Goal: Information Seeking & Learning: Learn about a topic

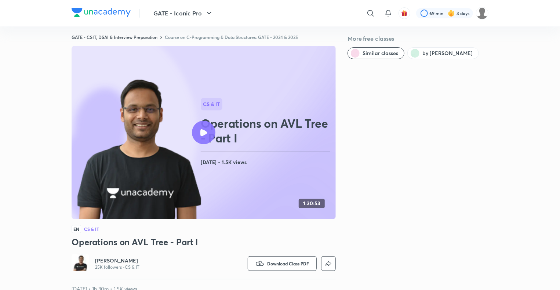
click at [476, 15] on img at bounding box center [482, 13] width 12 height 12
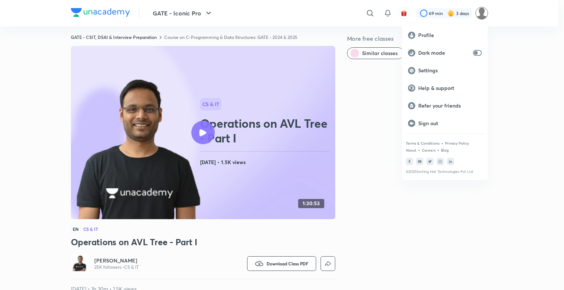
click at [449, 17] on div at bounding box center [282, 145] width 564 height 290
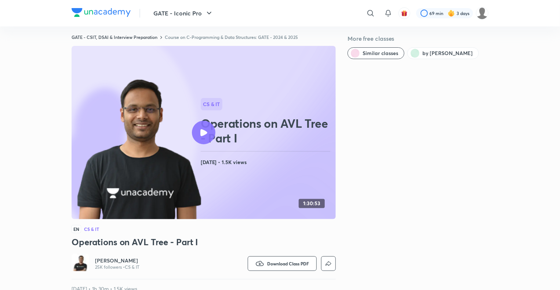
click at [449, 17] on div at bounding box center [444, 13] width 57 height 10
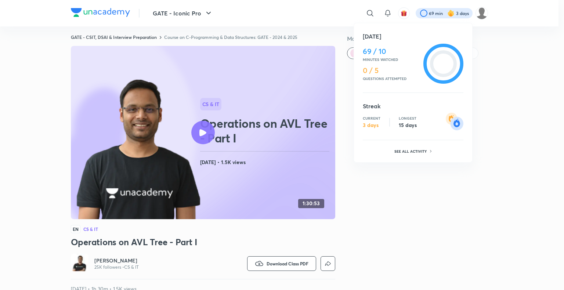
click at [453, 15] on div at bounding box center [282, 145] width 564 height 290
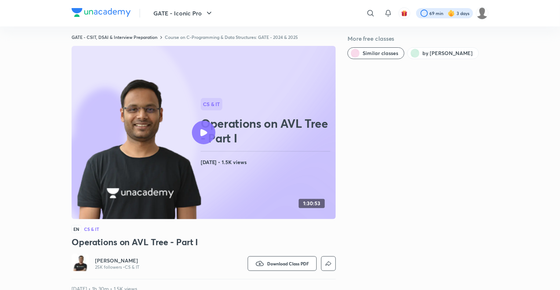
click at [466, 12] on div at bounding box center [444, 13] width 57 height 10
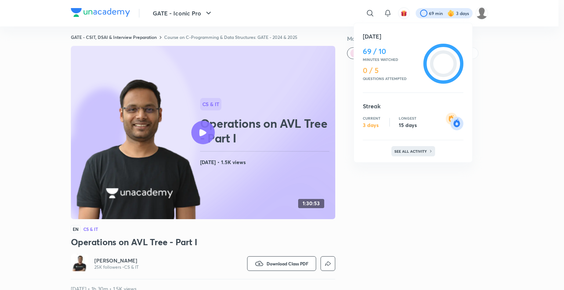
click at [404, 152] on p "See all activity" at bounding box center [411, 151] width 34 height 4
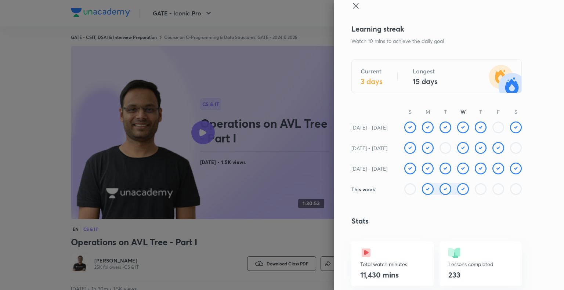
scroll to position [8, 0]
click at [486, 128] on div at bounding box center [495, 127] width 18 height 12
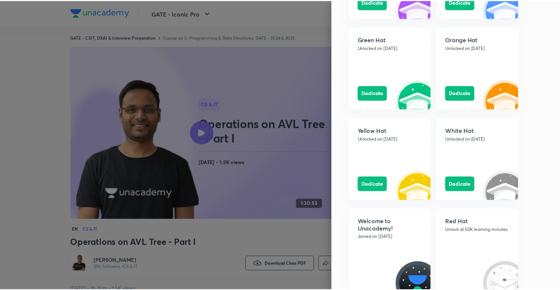
scroll to position [847, 0]
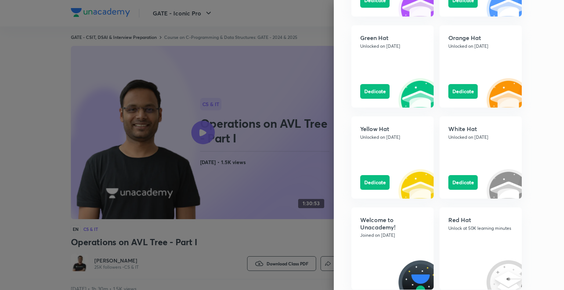
click at [155, 177] on div at bounding box center [282, 145] width 564 height 290
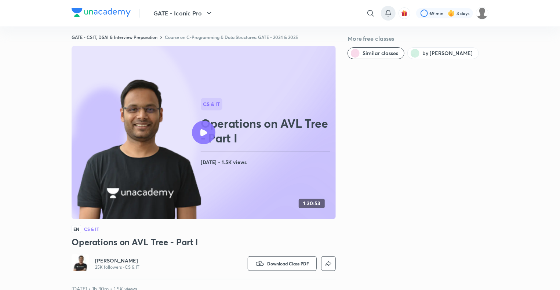
click at [386, 14] on icon at bounding box center [388, 12] width 5 height 4
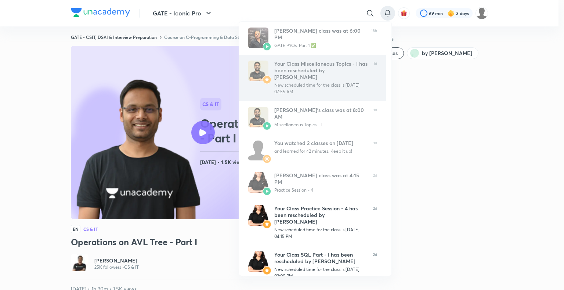
click at [313, 81] on div "Your Class Miscellaneous Topics - I has been rescheduled by Gurupal Singh Chawl…" at bounding box center [320, 78] width 93 height 34
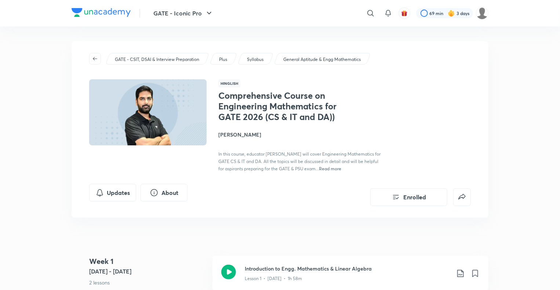
click at [94, 57] on icon "button" at bounding box center [95, 58] width 4 height 3
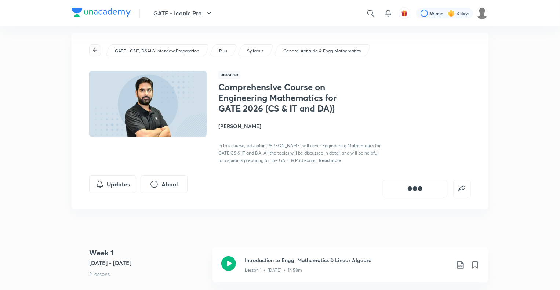
scroll to position [9, 0]
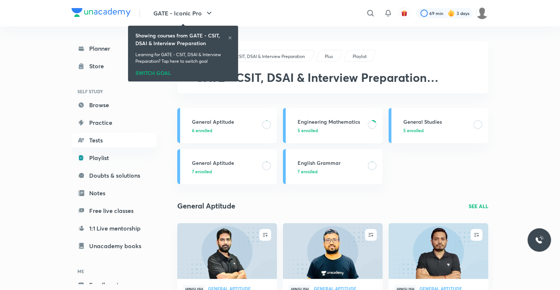
click at [228, 37] on icon at bounding box center [230, 38] width 4 height 4
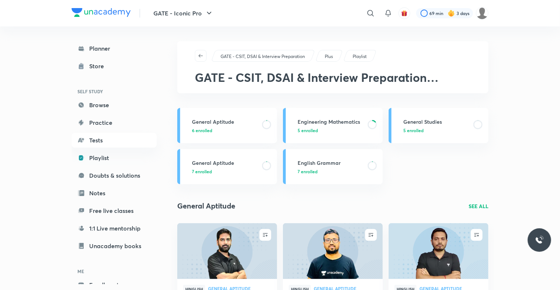
scroll to position [40, 0]
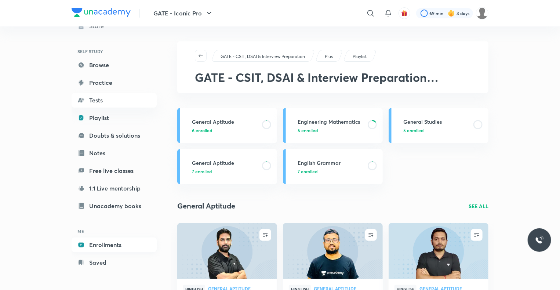
click at [109, 249] on link "Enrollments" at bounding box center [114, 244] width 85 height 15
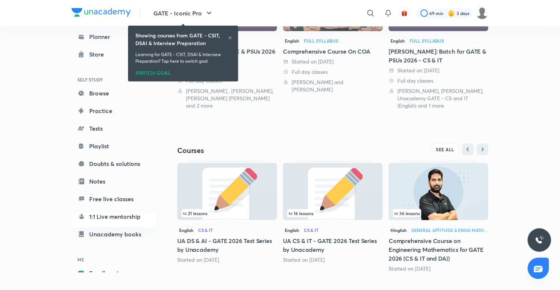
scroll to position [230, 0]
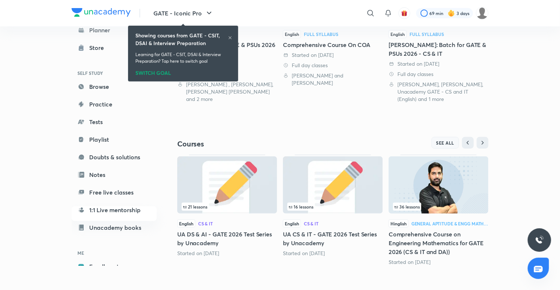
click at [440, 145] on button "SEE ALL" at bounding box center [445, 143] width 28 height 12
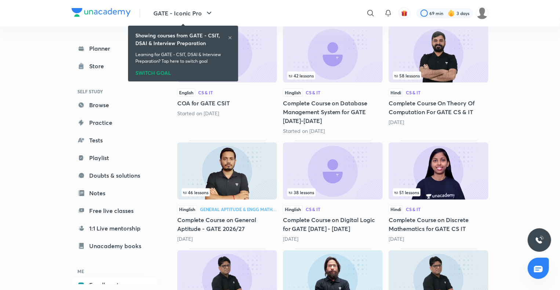
scroll to position [234, 0]
click at [228, 36] on icon at bounding box center [230, 38] width 4 height 4
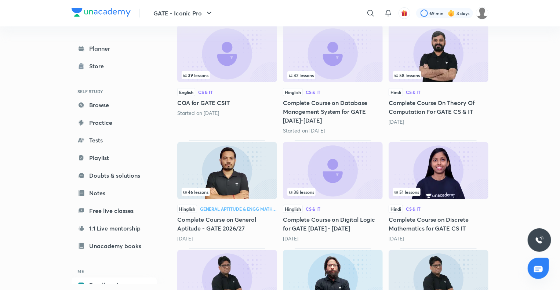
scroll to position [0, 0]
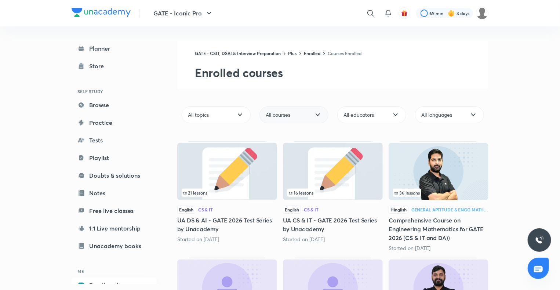
click at [288, 118] on div "All courses" at bounding box center [293, 114] width 69 height 17
click at [287, 157] on div "Ongoing courses" at bounding box center [294, 152] width 68 height 15
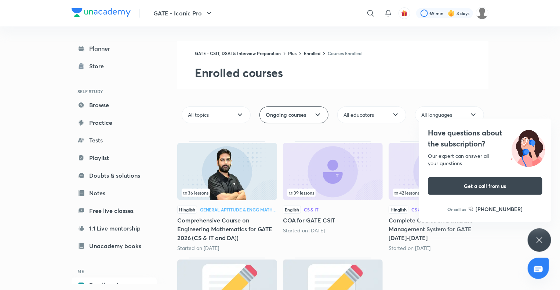
scroll to position [40, 0]
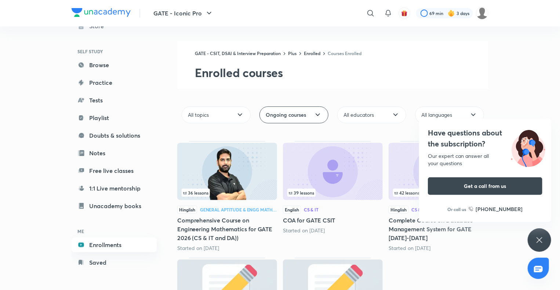
click at [100, 247] on link "Enrollments" at bounding box center [114, 244] width 85 height 15
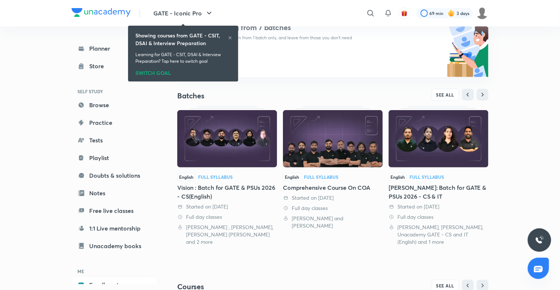
scroll to position [88, 0]
click at [242, 194] on div "Vision : Batch for GATE & PSUs 2026 - CS(English)" at bounding box center [227, 192] width 100 height 18
click at [240, 181] on div "English Full Syllabus Vision : Batch for GATE & PSUs 2026 - CS(English) Started…" at bounding box center [227, 208] width 100 height 73
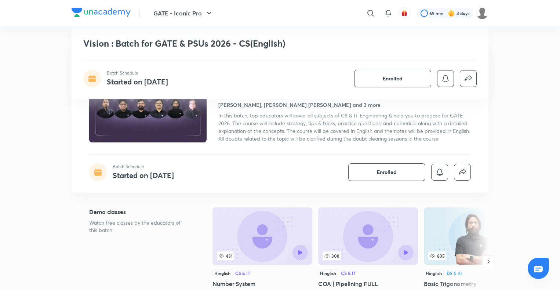
click at [487, 258] on icon "button" at bounding box center [488, 261] width 7 height 7
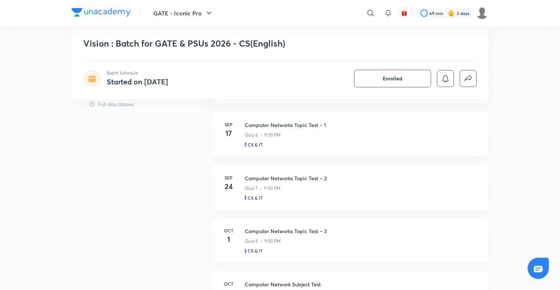
scroll to position [575, 0]
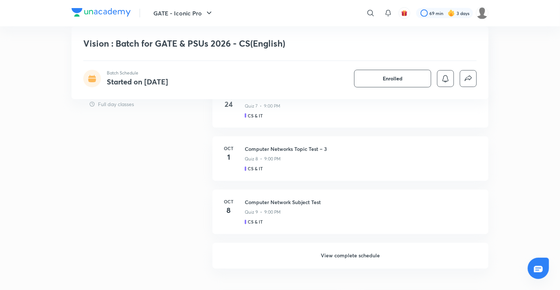
click at [339, 258] on h6 "View complete schedule" at bounding box center [350, 256] width 276 height 26
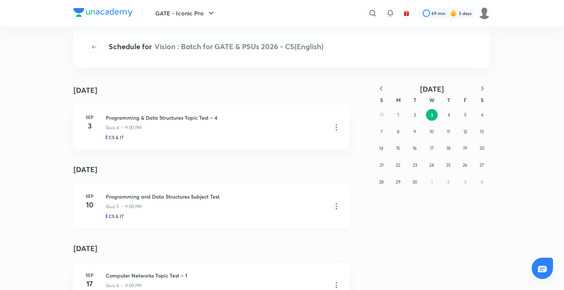
click at [149, 193] on h3 "Programming and Data Structures Subject Test" at bounding box center [216, 197] width 220 height 8
click at [92, 50] on icon "button" at bounding box center [94, 47] width 6 height 6
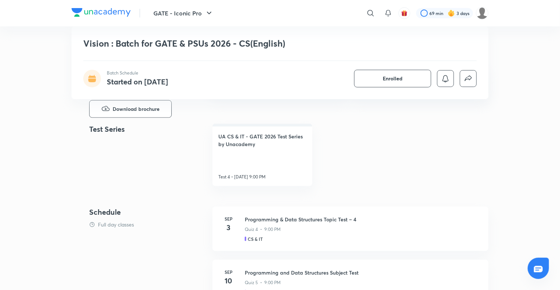
scroll to position [292, 0]
click at [237, 161] on link "UA CS & IT - GATE 2026 Test Series by Unacademy Test 4 • Sep 3, 9:00 PM" at bounding box center [262, 155] width 100 height 62
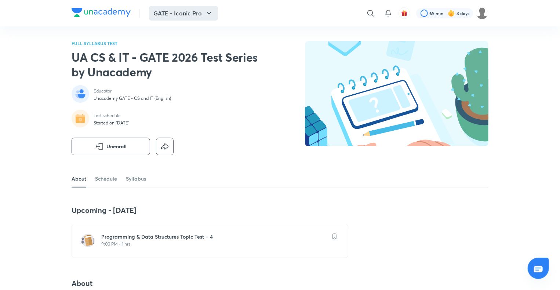
click at [181, 14] on button "GATE - Iconic Pro" at bounding box center [183, 13] width 69 height 15
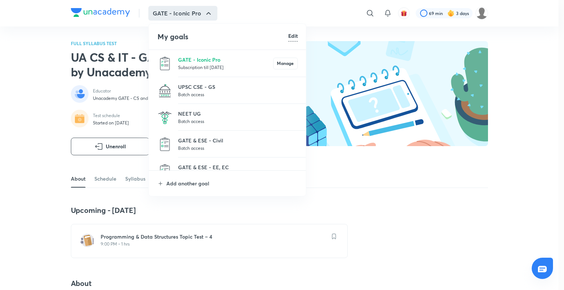
click at [221, 65] on p "Subscription till 2 Jun 2026" at bounding box center [225, 66] width 95 height 7
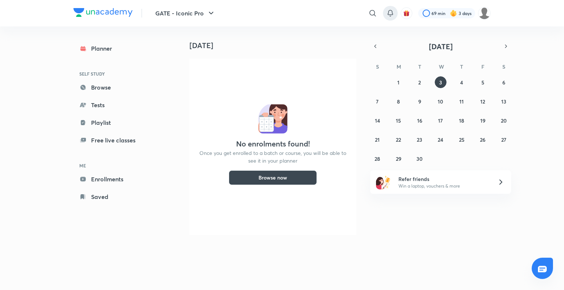
click at [395, 13] on div at bounding box center [390, 13] width 15 height 15
click at [382, 12] on div "​ 69 min 3 days" at bounding box center [367, 13] width 245 height 18
click at [389, 15] on icon at bounding box center [390, 13] width 9 height 9
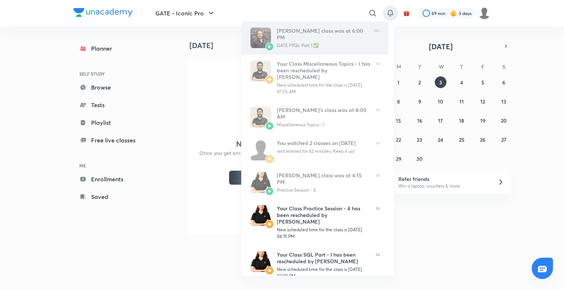
click at [326, 38] on div "[PERSON_NAME] class was at 6:00 PM" at bounding box center [322, 34] width 91 height 13
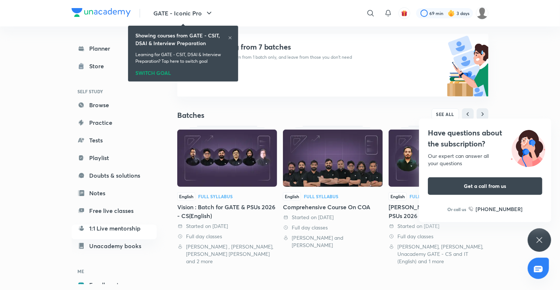
click at [535, 241] on div "Have questions about the subscription? Our expert can answer all your questions…" at bounding box center [539, 239] width 23 height 23
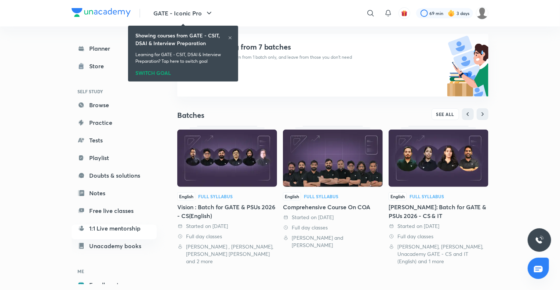
click at [426, 158] on img at bounding box center [439, 158] width 100 height 57
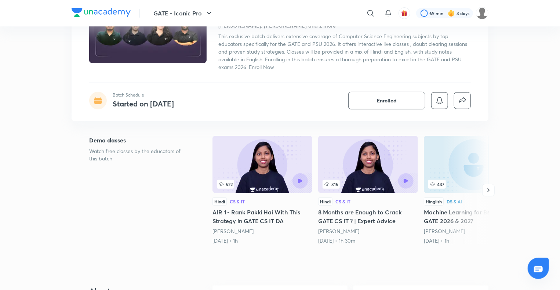
scroll to position [79, 0]
click at [491, 187] on icon "button" at bounding box center [488, 189] width 7 height 7
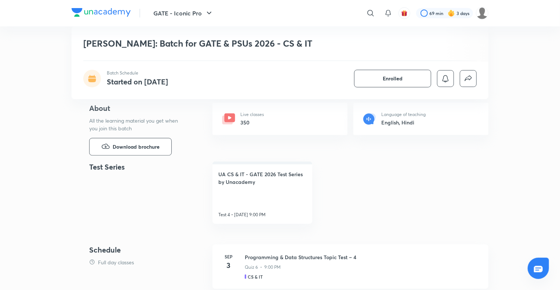
scroll to position [262, 0]
click at [295, 134] on div "Live classes 350" at bounding box center [279, 118] width 135 height 32
click at [243, 114] on p "Live classes" at bounding box center [251, 114] width 23 height 7
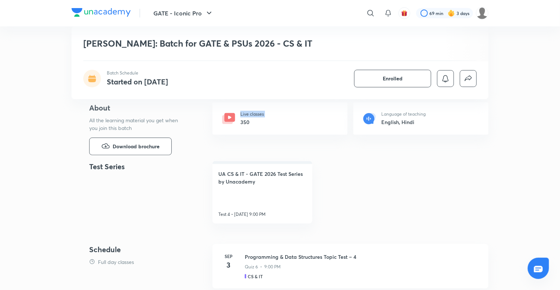
click at [243, 114] on p "Live classes" at bounding box center [251, 114] width 23 height 7
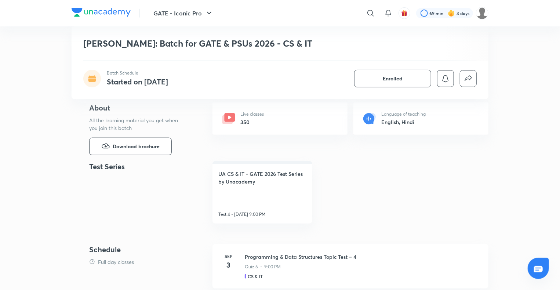
click at [405, 116] on p "Language of teaching" at bounding box center [403, 114] width 44 height 7
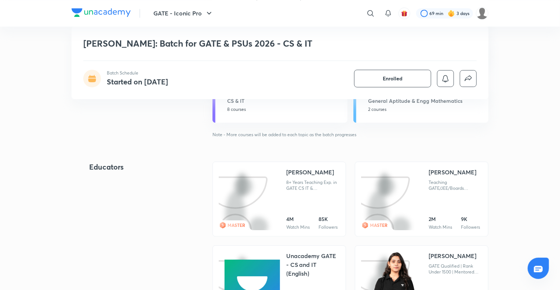
scroll to position [730, 0]
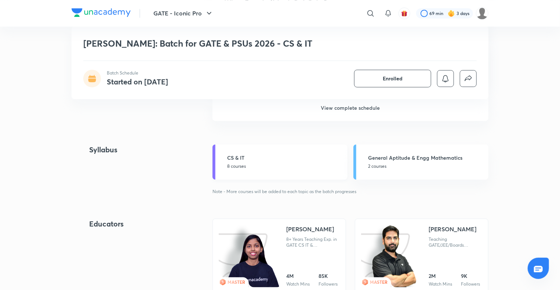
click at [240, 159] on h5 "CS & IT" at bounding box center [285, 158] width 116 height 8
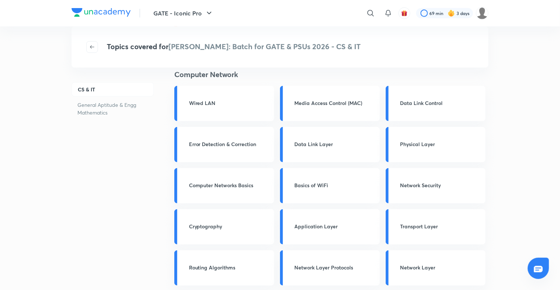
scroll to position [176, 0]
click at [213, 101] on h3 "Wired LAN" at bounding box center [229, 103] width 81 height 8
click at [207, 99] on h3 "Wired LAN" at bounding box center [229, 103] width 81 height 8
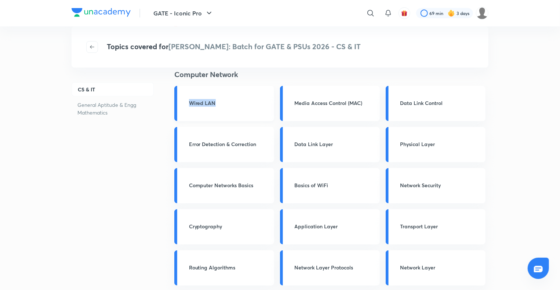
click at [207, 99] on h3 "Wired LAN" at bounding box center [229, 103] width 81 height 8
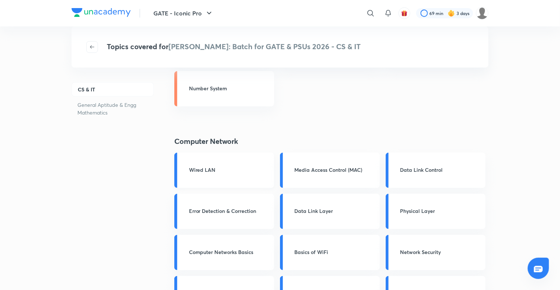
scroll to position [0, 0]
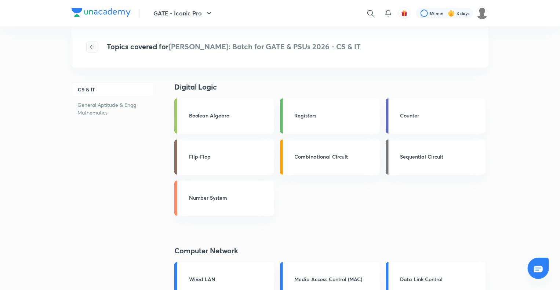
click at [93, 50] on button "button" at bounding box center [92, 47] width 12 height 12
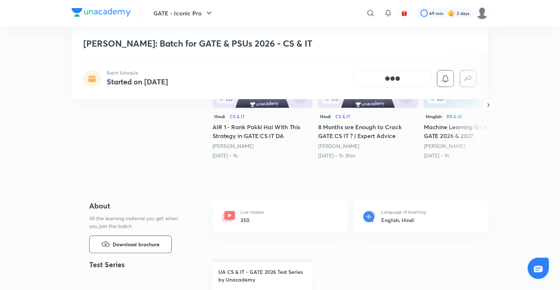
scroll to position [188, 0]
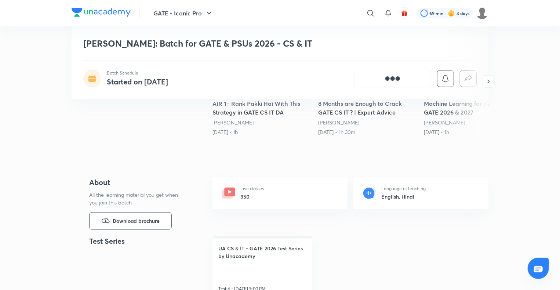
click at [237, 194] on div "Live classes 350" at bounding box center [279, 193] width 135 height 32
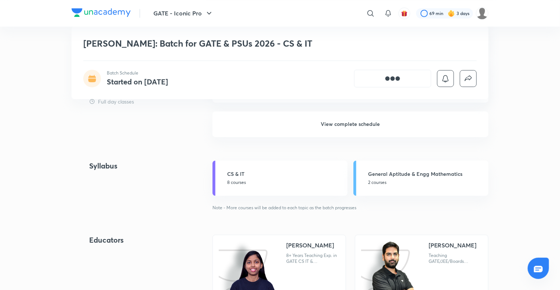
scroll to position [682, 0]
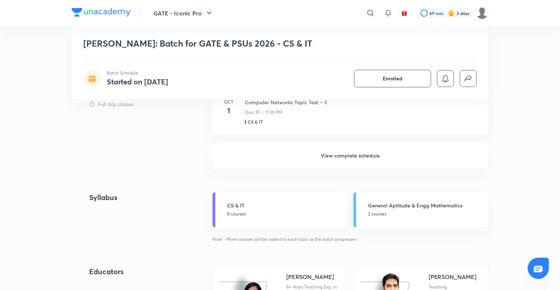
click at [345, 158] on h6 "View complete schedule" at bounding box center [350, 156] width 276 height 26
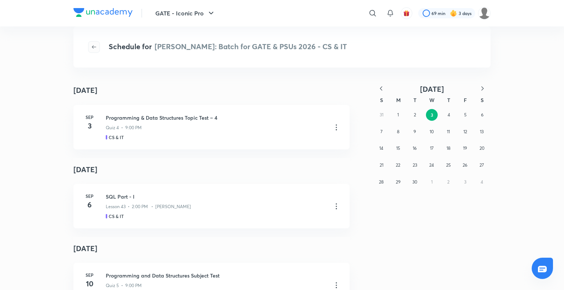
click at [93, 47] on icon "button" at bounding box center [94, 46] width 4 height 3
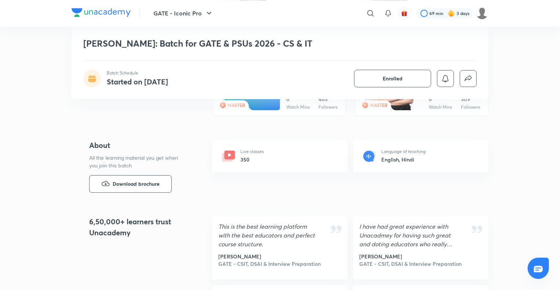
scroll to position [976, 0]
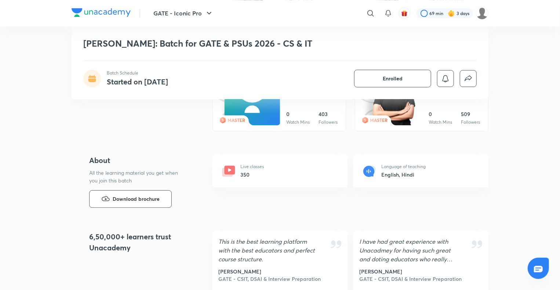
click at [232, 170] on icon at bounding box center [230, 169] width 11 height 9
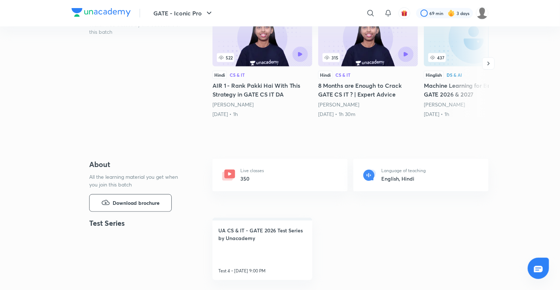
scroll to position [0, 0]
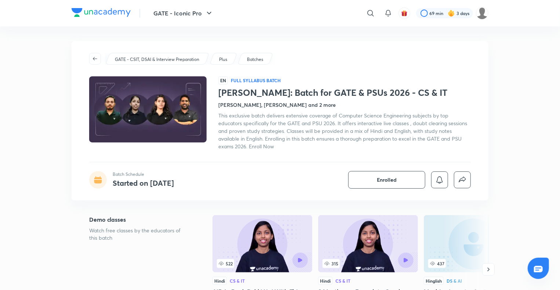
click at [160, 112] on img at bounding box center [148, 110] width 120 height 68
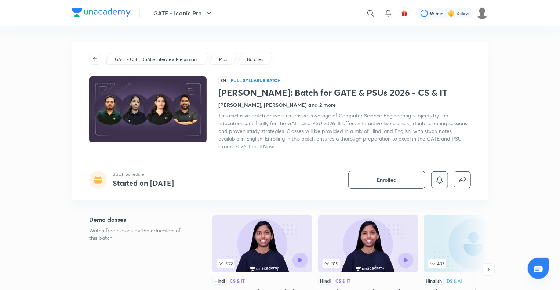
drag, startPoint x: 160, startPoint y: 112, endPoint x: 252, endPoint y: 61, distance: 105.6
click at [252, 61] on div "GATE - CSIT, DSAI & Interview Preparation Plus Batches EN Full Syllabus Batch V…" at bounding box center [280, 120] width 417 height 159
click at [252, 61] on p "Batches" at bounding box center [255, 59] width 16 height 7
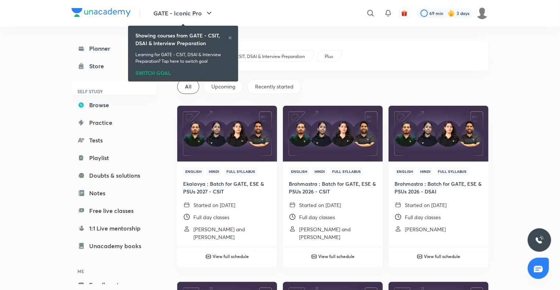
click at [229, 35] on div "Showing courses from GATE - CSIT, DSAI & Interview Preparation" at bounding box center [182, 39] width 95 height 15
click at [232, 36] on icon at bounding box center [230, 38] width 4 height 4
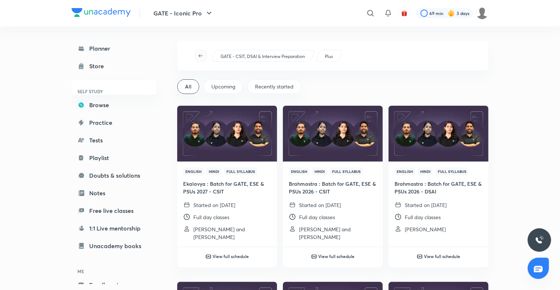
click at [200, 54] on icon "button" at bounding box center [201, 56] width 6 height 6
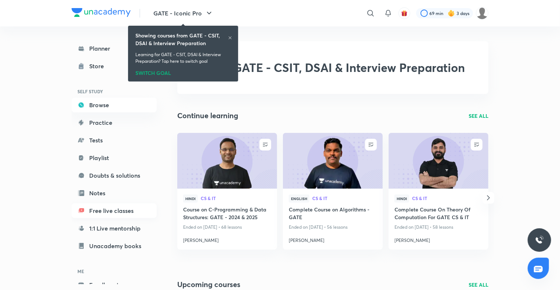
scroll to position [40, 0]
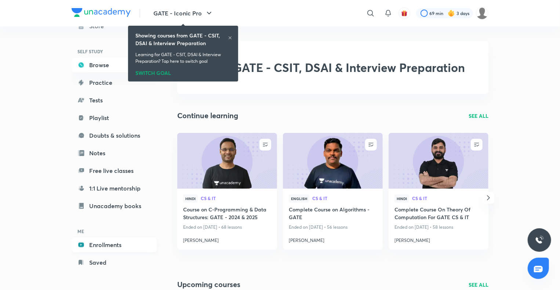
click at [105, 244] on link "Enrollments" at bounding box center [114, 244] width 85 height 15
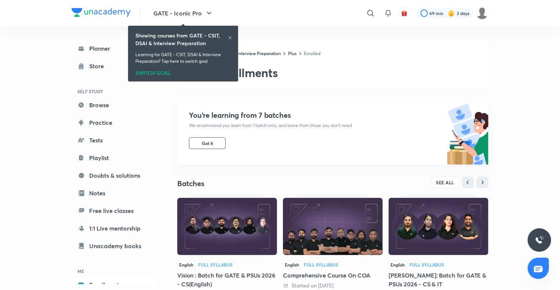
click at [420, 223] on img at bounding box center [439, 226] width 100 height 57
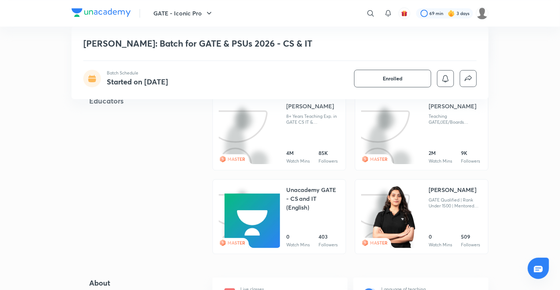
scroll to position [926, 0]
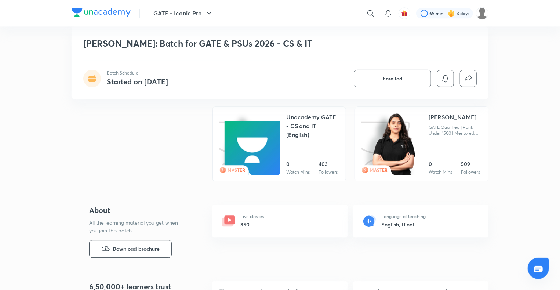
click at [285, 208] on div "Live classes 350" at bounding box center [279, 221] width 135 height 32
click at [258, 215] on p "Live classes" at bounding box center [251, 216] width 23 height 7
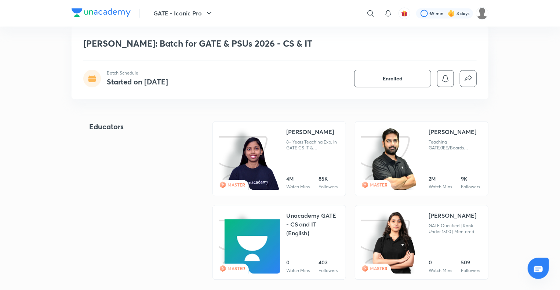
scroll to position [827, 0]
click at [292, 172] on div "[PERSON_NAME] 8+ Years Teaching Exp. in GATE CS IT & PLACEMENTS on Unacademy | …" at bounding box center [313, 159] width 54 height 62
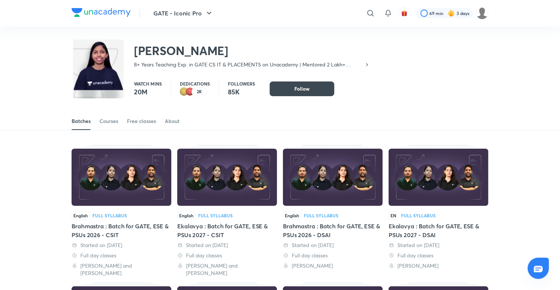
click at [378, 11] on div "​ 69 min 3 days" at bounding box center [365, 13] width 245 height 18
click at [386, 12] on icon at bounding box center [388, 13] width 9 height 9
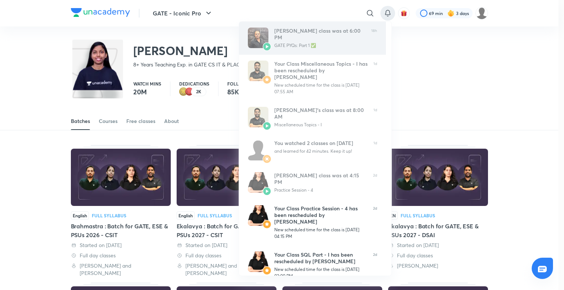
click at [342, 38] on div "[PERSON_NAME] class was at 6:00 PM" at bounding box center [319, 34] width 91 height 13
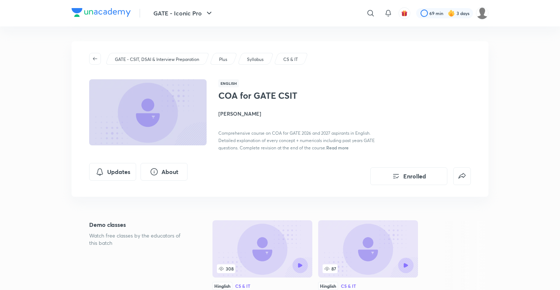
click at [96, 61] on icon "button" at bounding box center [95, 59] width 6 height 6
click at [95, 61] on icon "button" at bounding box center [95, 59] width 6 height 6
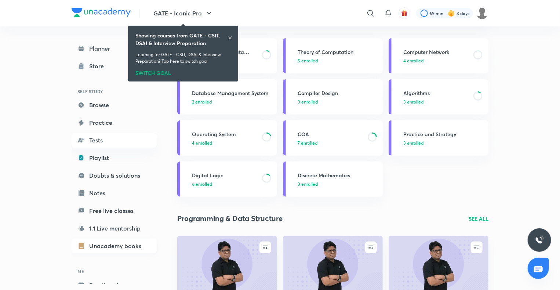
scroll to position [40, 0]
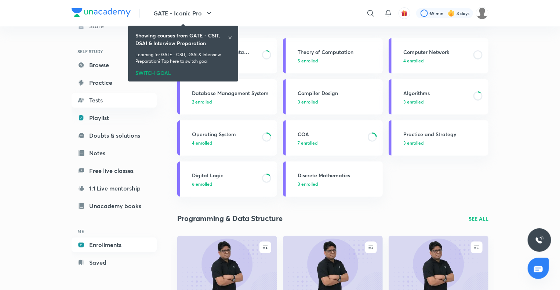
click at [94, 239] on link "Enrollments" at bounding box center [114, 244] width 85 height 15
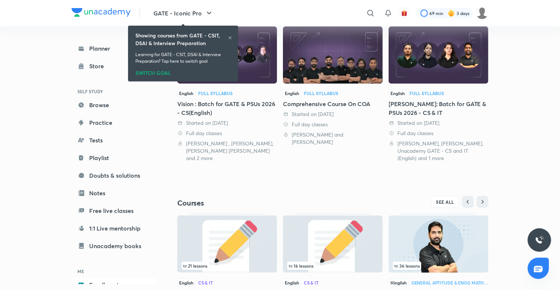
scroll to position [162, 0]
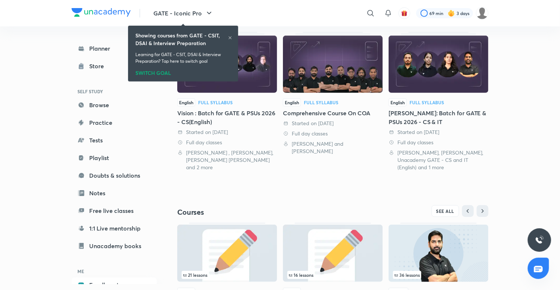
click at [411, 113] on div "[PERSON_NAME]: Batch for GATE & PSUs 2026 - CS & IT" at bounding box center [439, 118] width 100 height 18
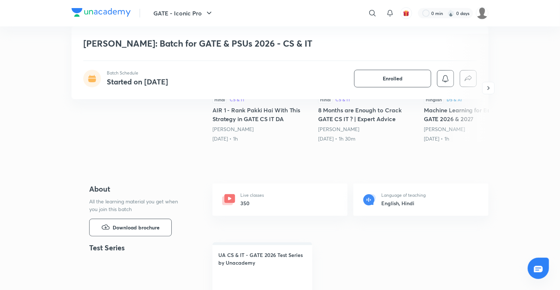
click at [254, 196] on p "Live classes" at bounding box center [251, 195] width 23 height 7
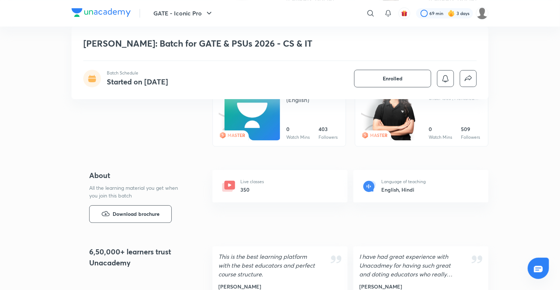
scroll to position [961, 0]
click at [161, 211] on button "Download brochure" at bounding box center [130, 214] width 83 height 18
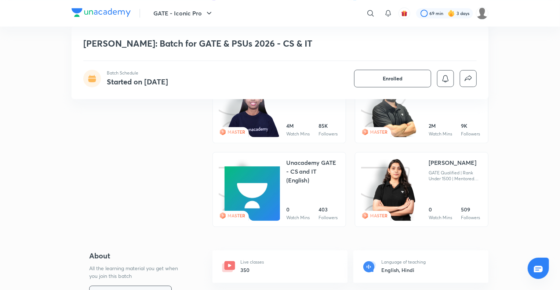
scroll to position [860, 0]
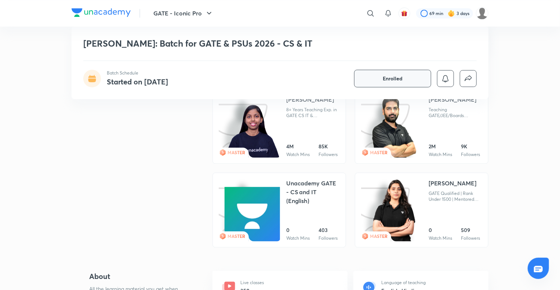
click at [382, 80] on button "Enrolled" at bounding box center [392, 79] width 77 height 18
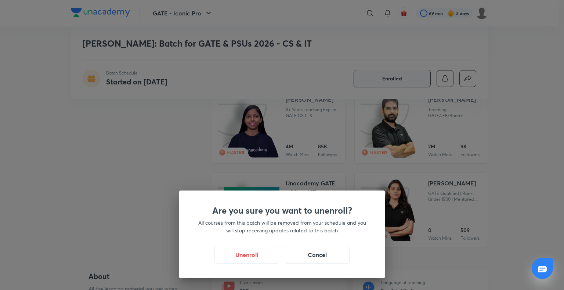
click at [436, 141] on div "Are you sure you want to unenroll? All courses from this batch will be removed …" at bounding box center [282, 145] width 564 height 290
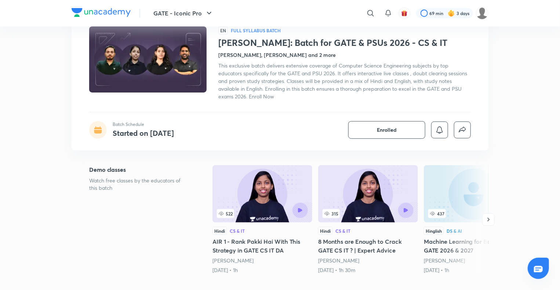
scroll to position [51, 0]
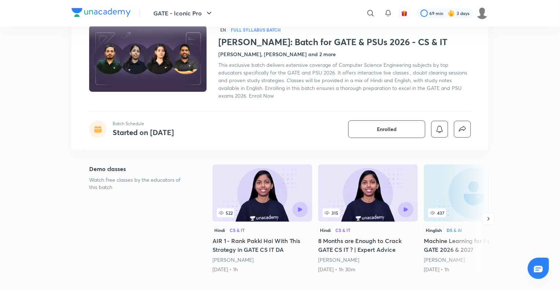
click at [151, 182] on p "Watch free classes by the educators of this batch" at bounding box center [139, 183] width 100 height 15
click at [129, 127] on h4 "Started on [DATE]" at bounding box center [143, 132] width 61 height 10
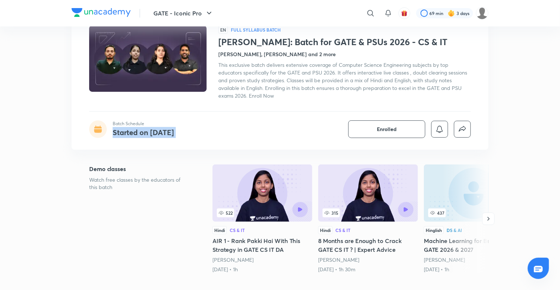
click at [129, 127] on h4 "Started on [DATE]" at bounding box center [143, 132] width 61 height 10
click at [248, 39] on div "[PERSON_NAME]: Batch for GATE & PSUs 2026 - CS & IT Batch Schedule Started on […" at bounding box center [280, 10] width 417 height 73
click at [249, 29] on div "Batch Schedule Started on [DATE] Enrolled" at bounding box center [279, 26] width 393 height 18
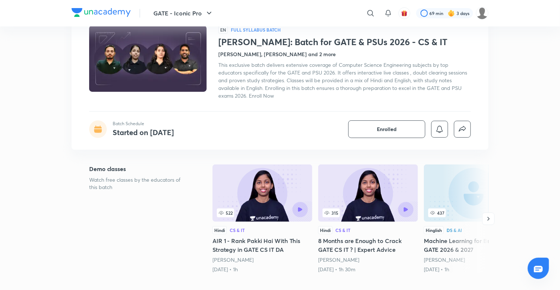
click at [269, 40] on div "[PERSON_NAME]: Batch for GATE & PSUs 2026 - CS & IT Batch Schedule Started on […" at bounding box center [280, 10] width 417 height 73
click at [270, 55] on h4 "[PERSON_NAME], [PERSON_NAME] and 2 more" at bounding box center [276, 54] width 117 height 8
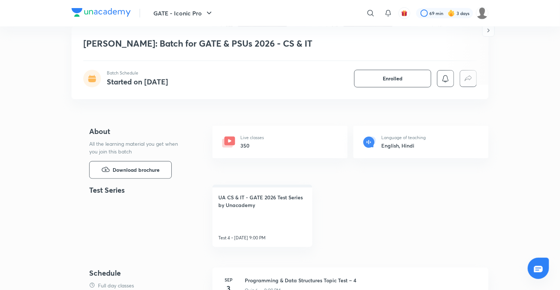
scroll to position [0, 0]
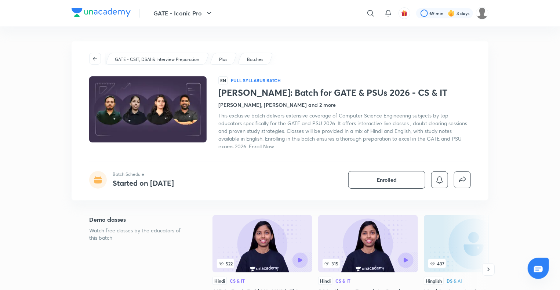
click at [276, 94] on h1 "[PERSON_NAME]: Batch for GATE & PSUs 2026 - CS & IT" at bounding box center [344, 92] width 252 height 11
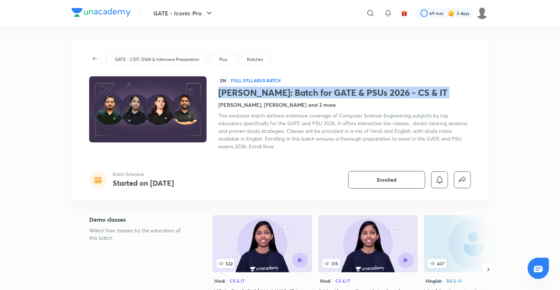
click at [276, 94] on h1 "[PERSON_NAME]: Batch for GATE & PSUs 2026 - CS & IT" at bounding box center [344, 92] width 252 height 11
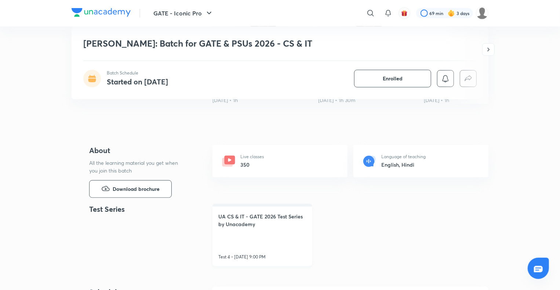
scroll to position [217, 0]
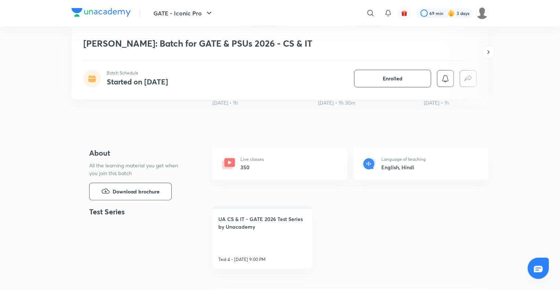
click at [260, 165] on h6 "350" at bounding box center [251, 167] width 23 height 8
click at [380, 162] on div "Language of teaching English, Hindi" at bounding box center [420, 163] width 135 height 32
drag, startPoint x: 380, startPoint y: 162, endPoint x: 391, endPoint y: 167, distance: 12.6
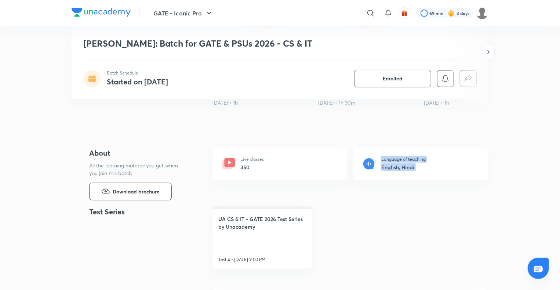
click at [391, 167] on div "Language of teaching English, Hindi" at bounding box center [420, 163] width 135 height 32
click at [391, 167] on h6 "English, Hindi" at bounding box center [403, 167] width 44 height 8
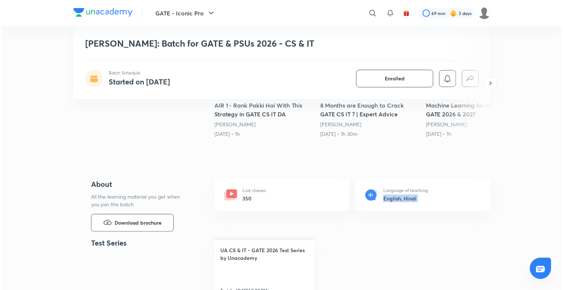
scroll to position [0, 0]
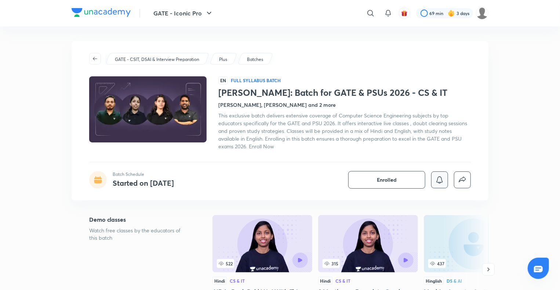
click at [441, 187] on button "button" at bounding box center [439, 179] width 17 height 17
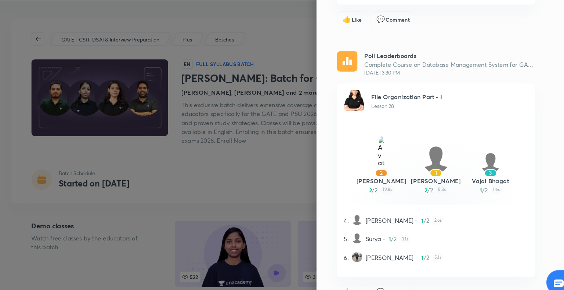
scroll to position [2233, 0]
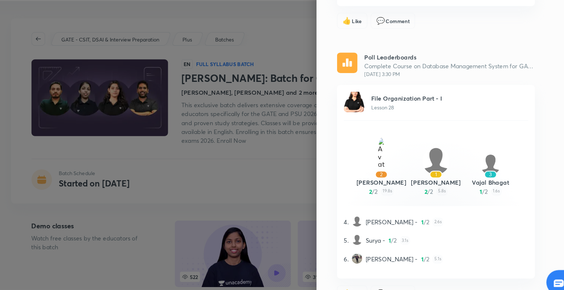
click at [380, 115] on span "Lesson 28" at bounding box center [390, 118] width 20 height 6
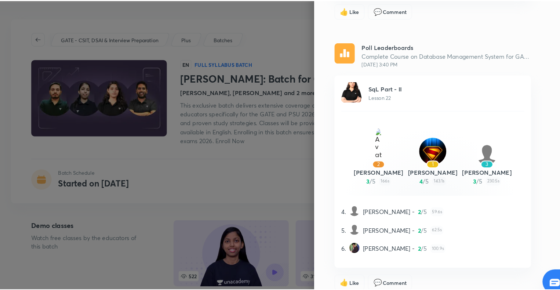
scroll to position [3578, 0]
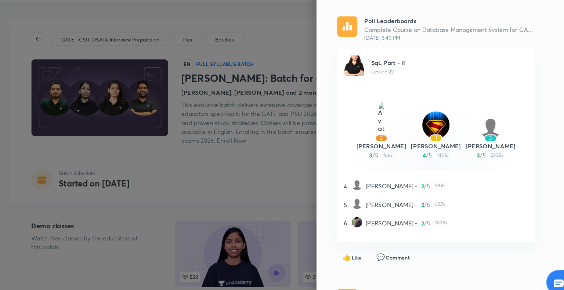
click at [389, 274] on p "Poll Leaderboards" at bounding box center [448, 278] width 147 height 8
click at [287, 209] on div at bounding box center [282, 145] width 564 height 290
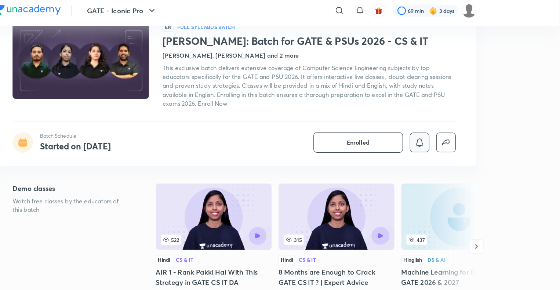
scroll to position [53, 0]
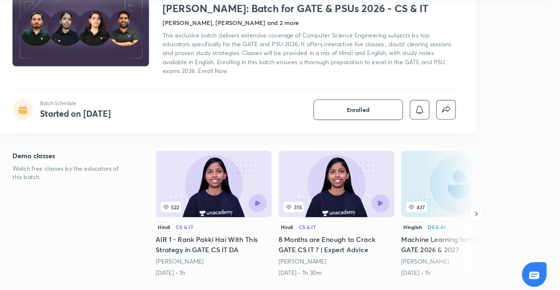
click at [275, 205] on div at bounding box center [284, 206] width 45 height 15
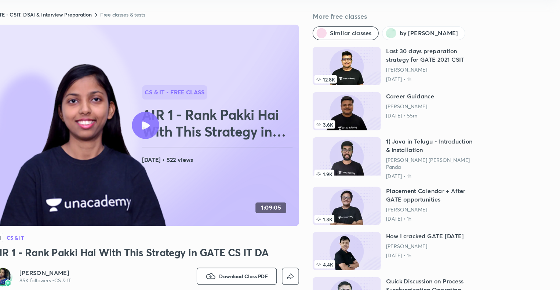
scroll to position [83, 0]
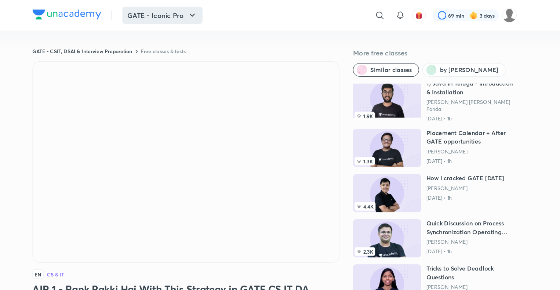
click at [186, 12] on button "GATE - Iconic Pro" at bounding box center [183, 13] width 69 height 15
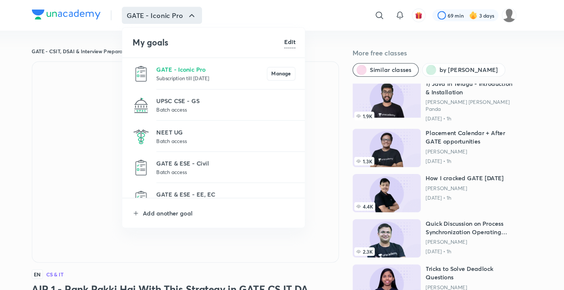
click at [210, 71] on li "GATE - Iconic Pro Subscription till 2 Jun 2026 Manage" at bounding box center [228, 63] width 158 height 27
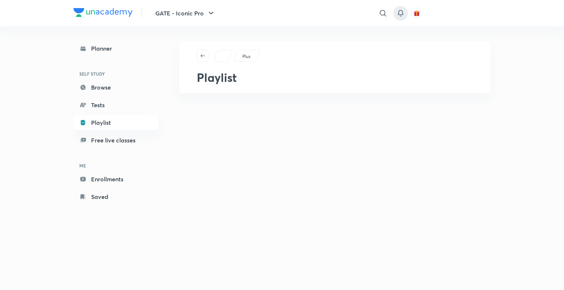
click at [405, 12] on div at bounding box center [400, 13] width 15 height 15
click at [401, 10] on icon at bounding box center [400, 13] width 9 height 9
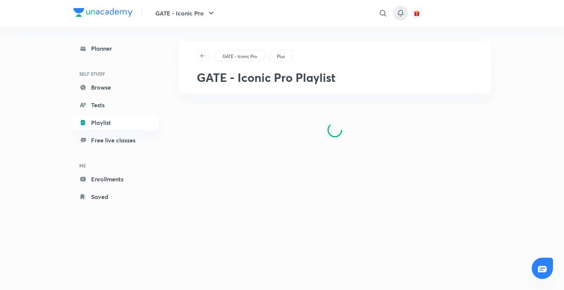
click at [401, 11] on icon at bounding box center [400, 12] width 5 height 4
click at [397, 16] on div at bounding box center [400, 13] width 15 height 15
click at [392, 16] on icon at bounding box center [391, 13] width 9 height 9
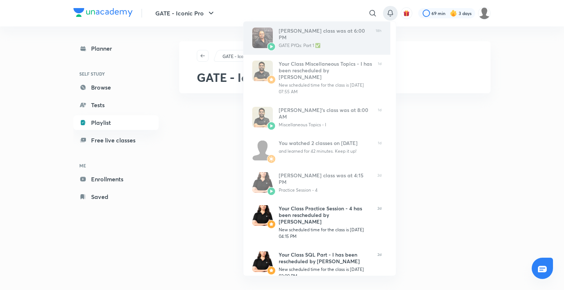
click at [325, 39] on div "Bharat Acharya’s class was at 6:00 PM" at bounding box center [323, 34] width 91 height 13
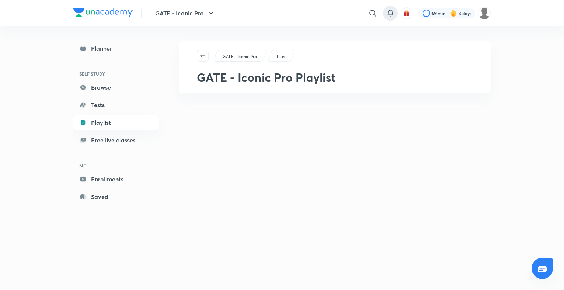
click at [389, 12] on icon at bounding box center [390, 13] width 9 height 9
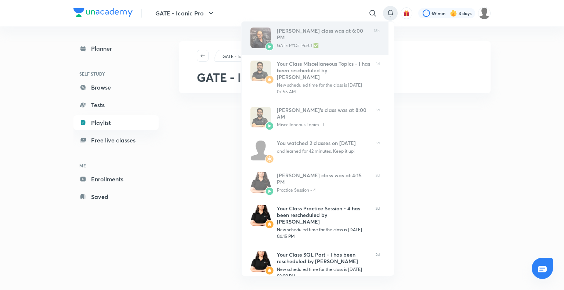
click at [334, 47] on div "GATE PYQs: Part 1 ✅" at bounding box center [322, 45] width 91 height 7
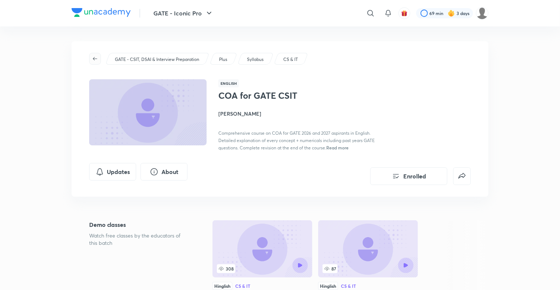
drag, startPoint x: 0, startPoint y: 0, endPoint x: 94, endPoint y: 59, distance: 111.1
click at [94, 59] on icon "button" at bounding box center [95, 58] width 4 height 3
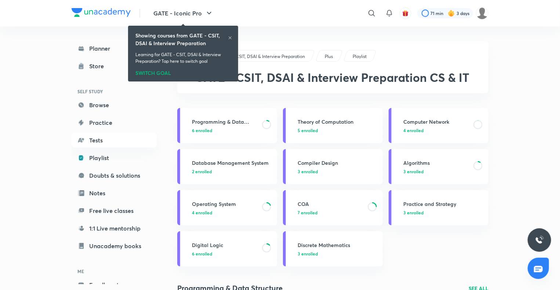
scroll to position [40, 0]
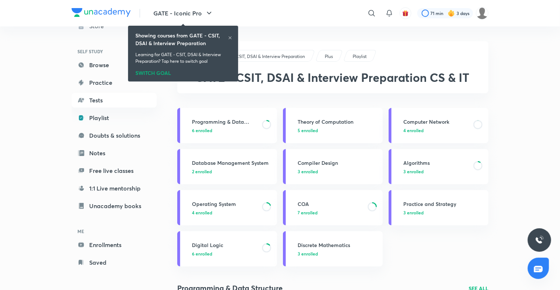
click at [230, 38] on icon at bounding box center [230, 37] width 3 height 3
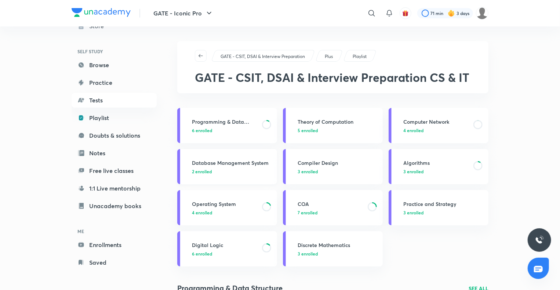
click at [255, 160] on h3 "Database Management System" at bounding box center [232, 163] width 81 height 8
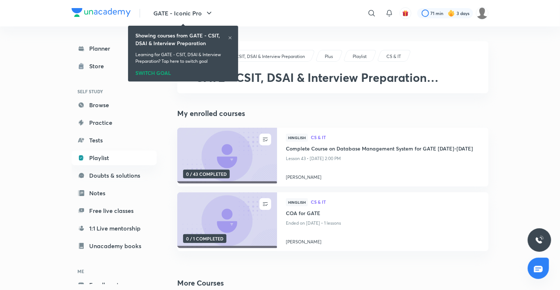
click at [230, 38] on icon at bounding box center [230, 38] width 4 height 4
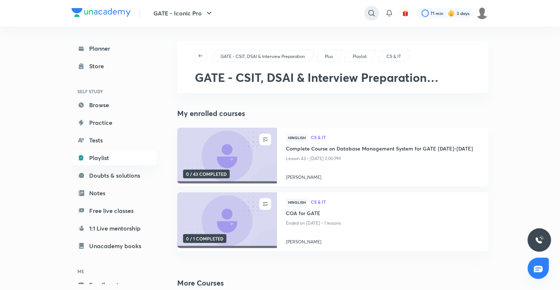
click at [374, 11] on icon at bounding box center [371, 13] width 9 height 9
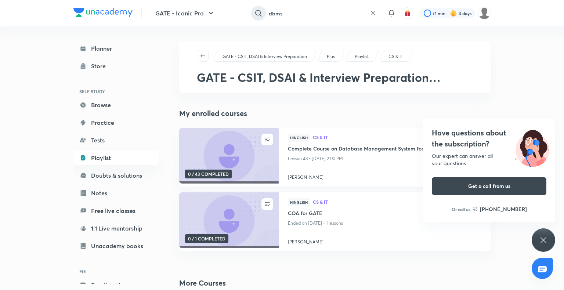
type input "dbms"
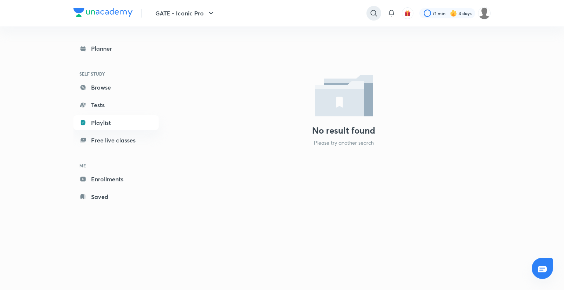
click at [375, 15] on icon at bounding box center [373, 13] width 6 height 6
type input "vishavadeep"
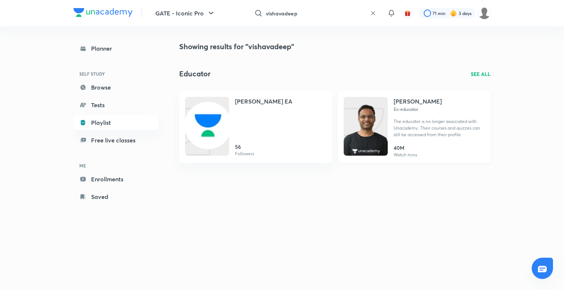
click at [414, 142] on div "[PERSON_NAME] Ex-educator The educator is no longer associated with Unacademy. …" at bounding box center [438, 120] width 91 height 47
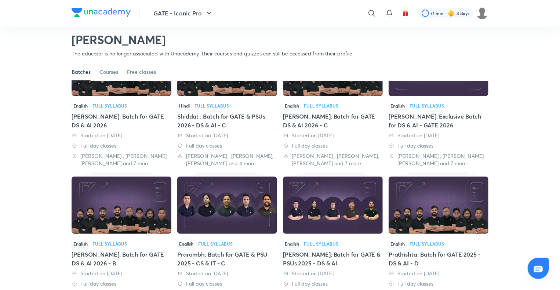
scroll to position [88, 0]
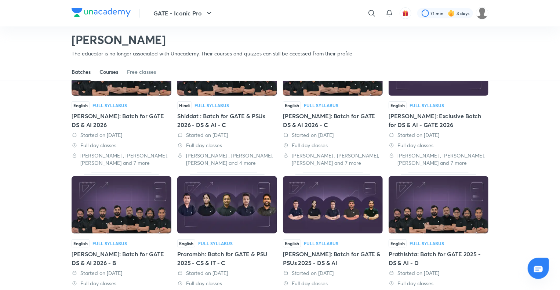
click at [114, 77] on link "Courses" at bounding box center [108, 72] width 19 height 18
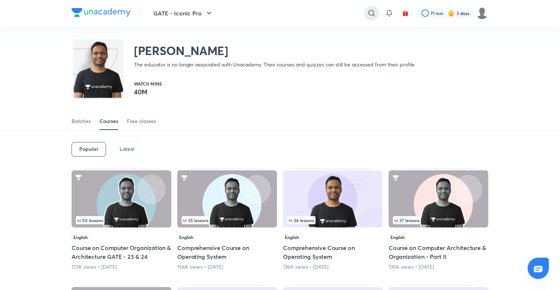
click at [365, 15] on div at bounding box center [371, 13] width 15 height 15
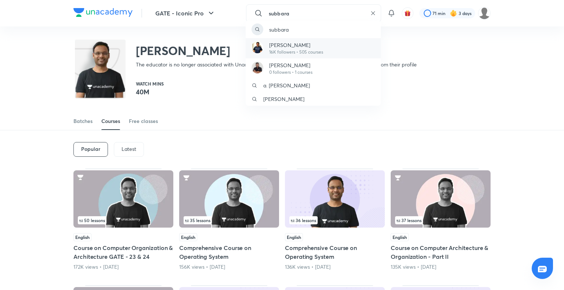
type input "subbara"
click at [321, 48] on p "[PERSON_NAME]" at bounding box center [296, 45] width 54 height 8
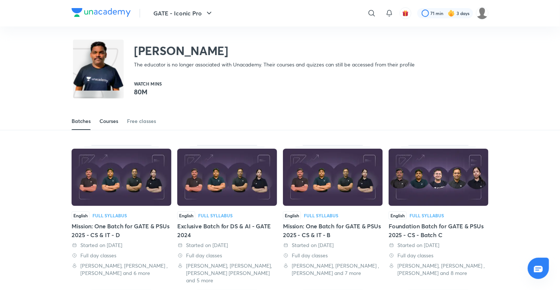
click at [104, 124] on div "Courses" at bounding box center [108, 120] width 19 height 7
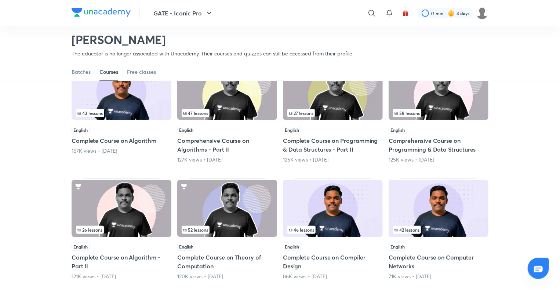
scroll to position [255, 0]
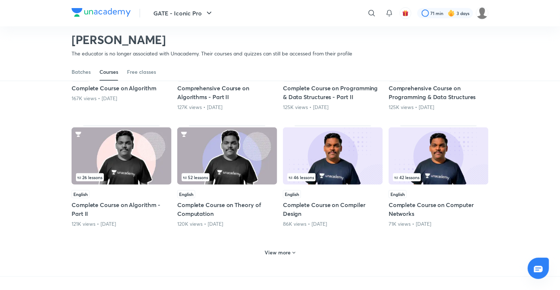
click at [277, 258] on div "View more" at bounding box center [280, 251] width 417 height 19
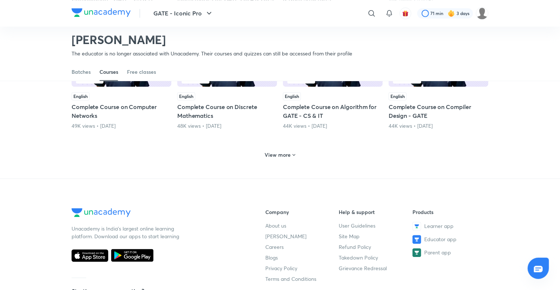
scroll to position [704, 0]
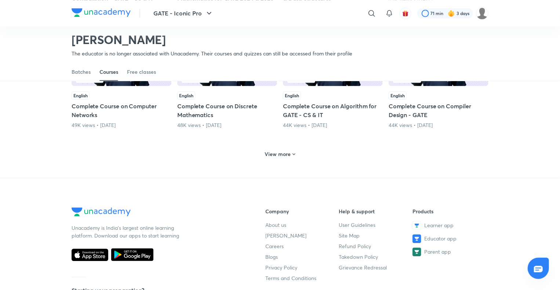
click at [275, 158] on div "View more" at bounding box center [280, 154] width 36 height 12
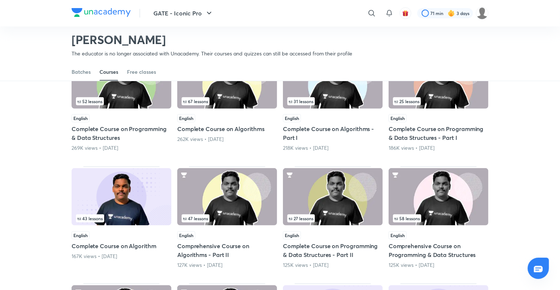
scroll to position [0, 0]
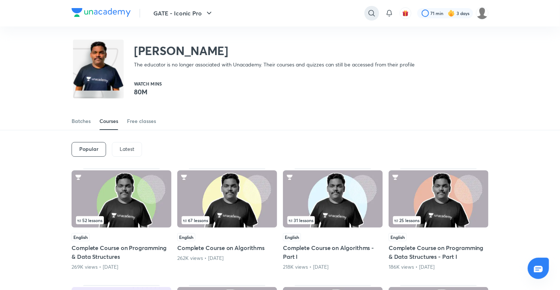
click at [368, 11] on icon at bounding box center [371, 13] width 9 height 9
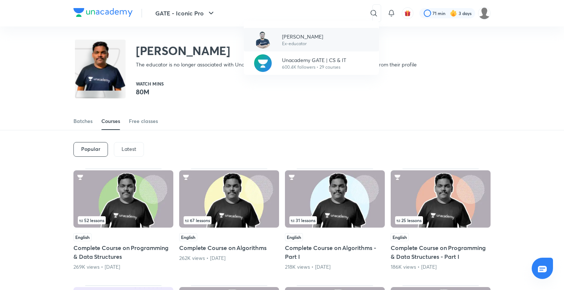
click at [311, 39] on p "[PERSON_NAME]" at bounding box center [302, 37] width 41 height 8
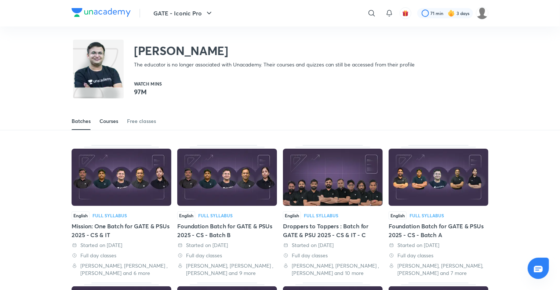
click at [112, 118] on div "Courses" at bounding box center [108, 120] width 19 height 7
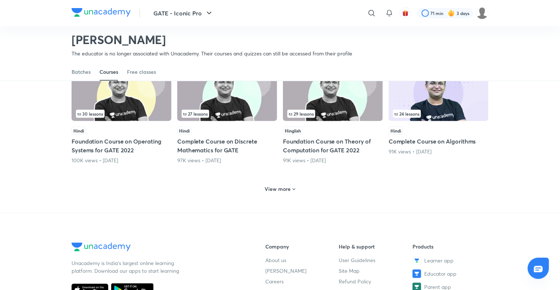
scroll to position [321, 0]
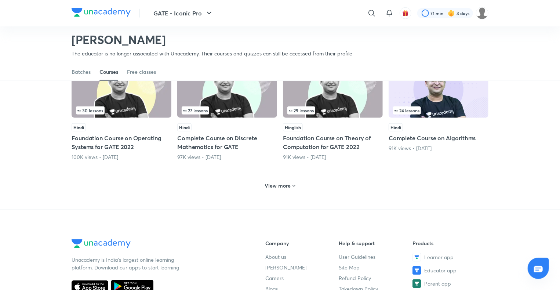
click at [283, 188] on h6 "View more" at bounding box center [278, 185] width 26 height 7
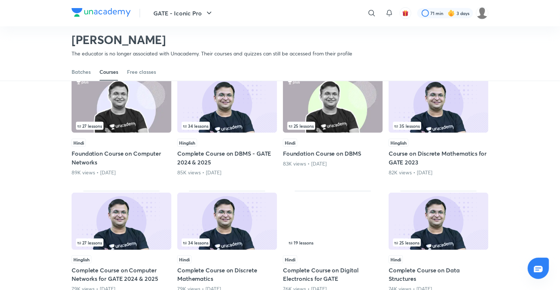
scroll to position [420, 0]
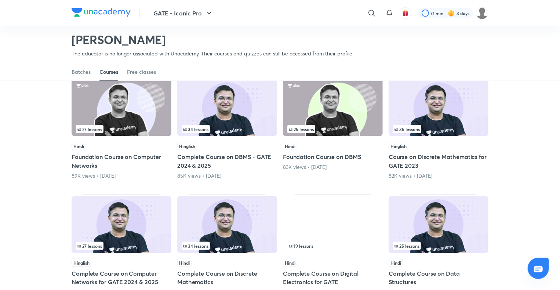
click at [216, 137] on div "34 lessons Hinglish Complete Course on DBMS - GATE 2024 & 2025 85K views • [DAT…" at bounding box center [227, 128] width 100 height 102
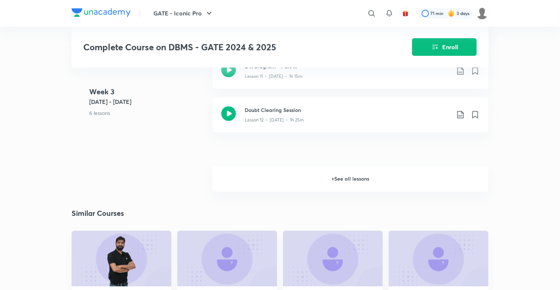
scroll to position [725, 0]
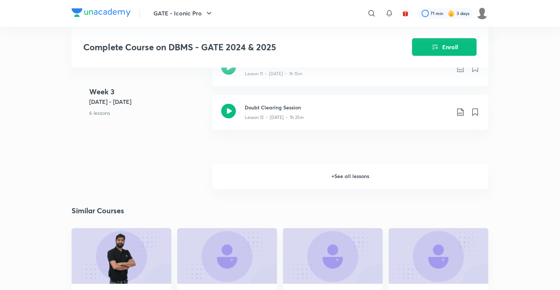
click at [358, 172] on h6 "+ See all lessons" at bounding box center [350, 176] width 276 height 26
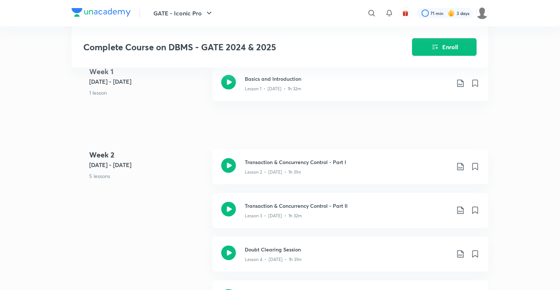
scroll to position [0, 0]
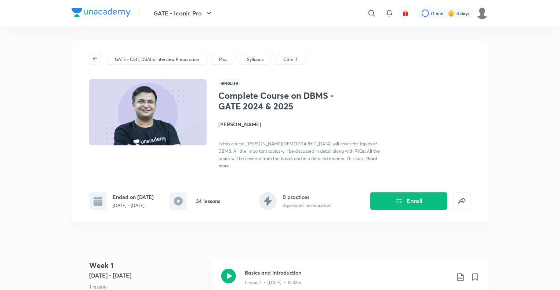
click at [90, 64] on link at bounding box center [97, 59] width 16 height 12
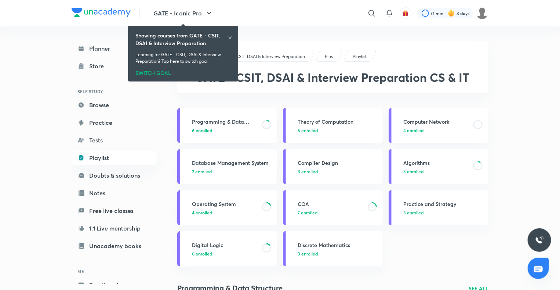
click at [233, 37] on div "Showing courses from GATE - CSIT, DSAI & Interview Preparation Learning for GAT…" at bounding box center [183, 53] width 104 height 53
click at [229, 36] on icon at bounding box center [230, 38] width 4 height 4
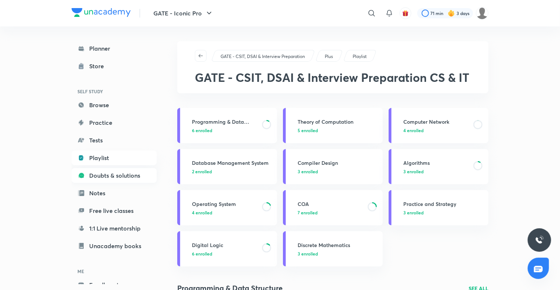
scroll to position [40, 0]
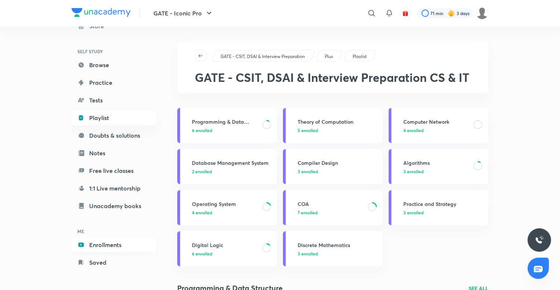
click at [124, 240] on link "Enrollments" at bounding box center [114, 244] width 85 height 15
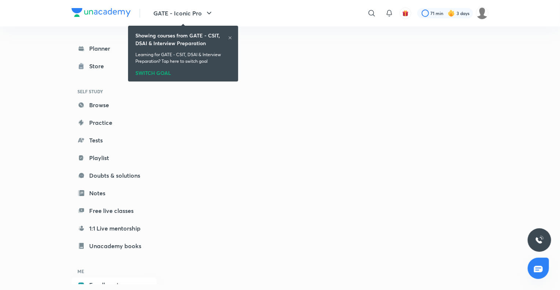
click at [122, 242] on link "Unacademy books" at bounding box center [114, 245] width 85 height 15
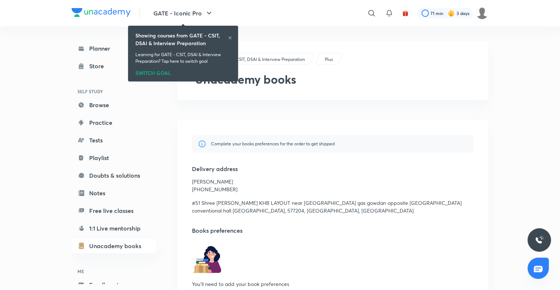
click at [232, 34] on div "Showing courses from GATE - CSIT, DSAI & Interview Preparation Learning for GAT…" at bounding box center [183, 53] width 104 height 53
click at [231, 36] on icon at bounding box center [230, 38] width 4 height 4
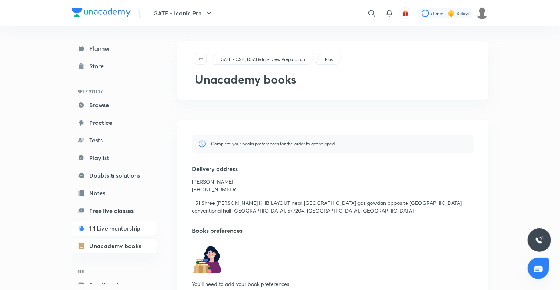
scroll to position [40, 0]
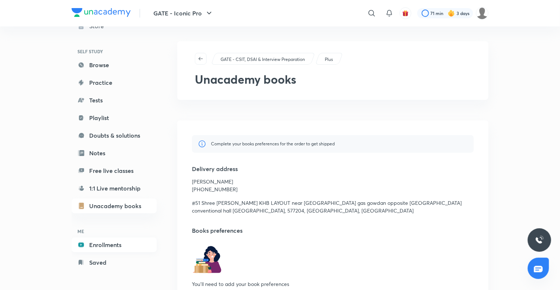
click at [114, 242] on link "Enrollments" at bounding box center [114, 244] width 85 height 15
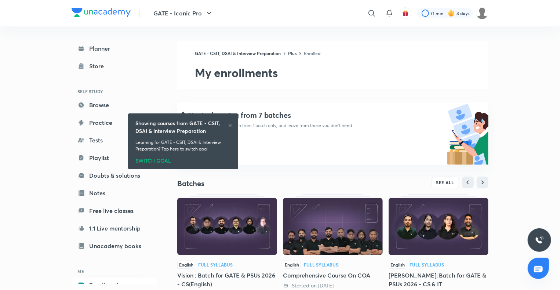
scroll to position [230, 0]
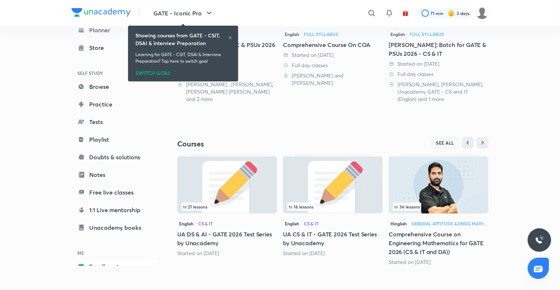
click at [442, 141] on span "SEE ALL" at bounding box center [445, 142] width 18 height 5
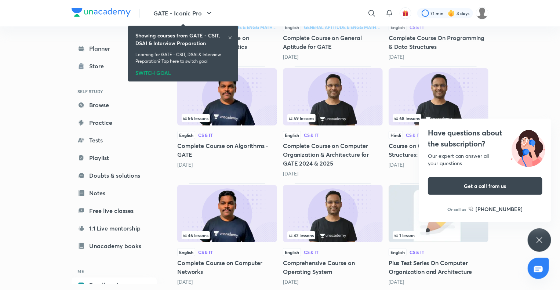
scroll to position [1537, 0]
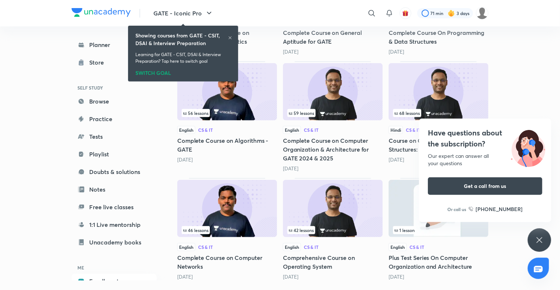
click at [536, 241] on icon at bounding box center [539, 240] width 9 height 9
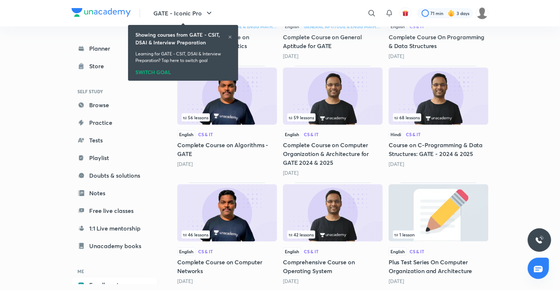
scroll to position [1534, 0]
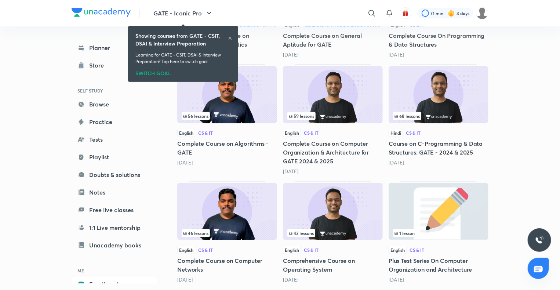
click at [245, 225] on img at bounding box center [227, 211] width 100 height 57
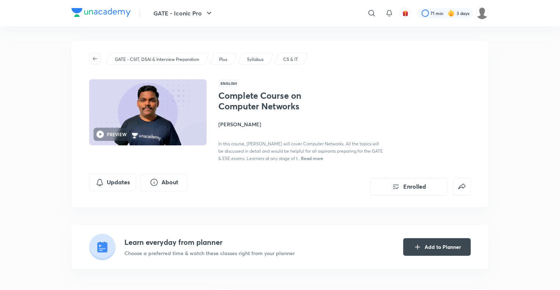
click at [92, 63] on button "button" at bounding box center [95, 59] width 12 height 12
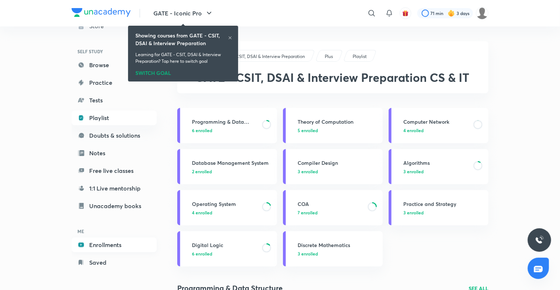
scroll to position [40, 0]
click at [110, 243] on link "Enrollments" at bounding box center [114, 245] width 85 height 15
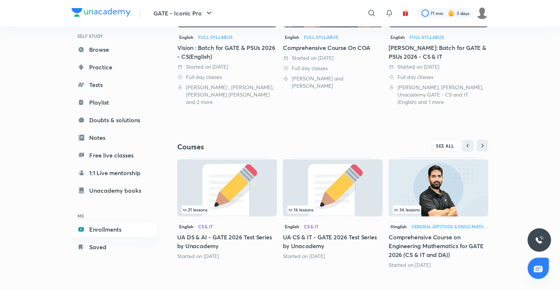
scroll to position [230, 0]
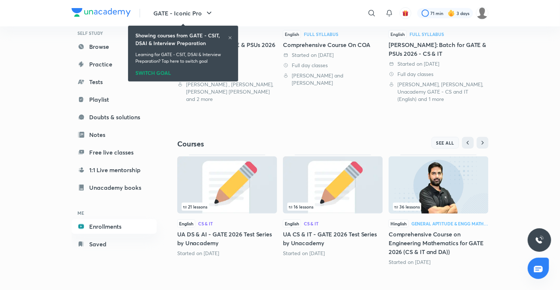
click at [433, 146] on button "SEE ALL" at bounding box center [445, 143] width 28 height 12
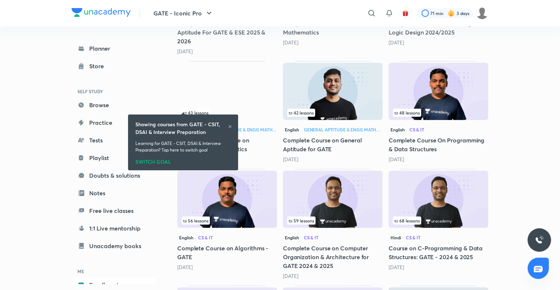
scroll to position [1428, 0]
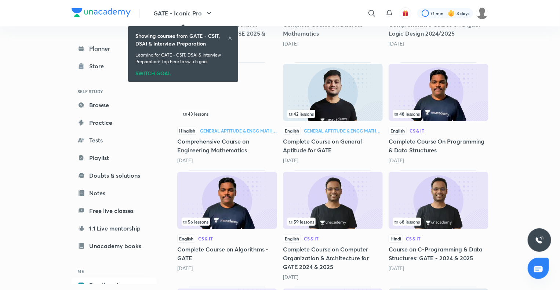
click at [247, 208] on img at bounding box center [227, 200] width 100 height 57
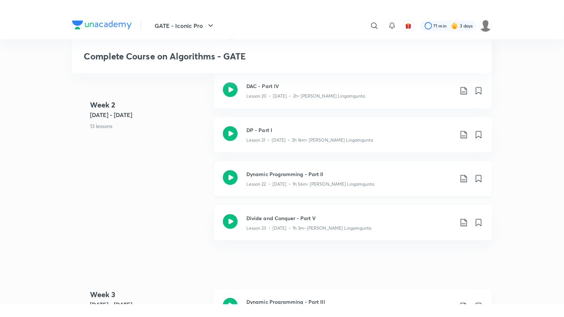
scroll to position [1223, 0]
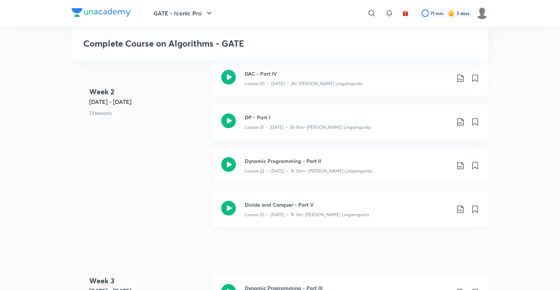
click at [276, 159] on h3 "Dynamic Programming - Part II" at bounding box center [347, 161] width 205 height 8
